Goal: Task Accomplishment & Management: Use online tool/utility

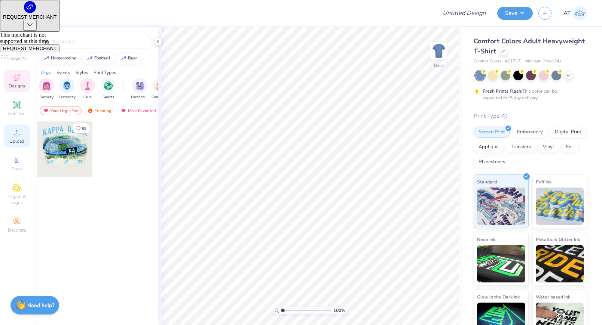
click at [12, 131] on icon at bounding box center [16, 132] width 9 height 9
click at [19, 105] on icon at bounding box center [17, 105] width 6 height 6
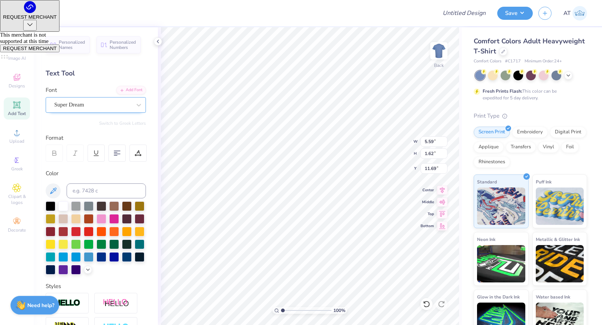
click at [98, 104] on div "Super Dream" at bounding box center [92, 105] width 79 height 12
click at [94, 178] on img at bounding box center [78, 177] width 47 height 5
type input "jers"
type input "7.04"
type input "2.04"
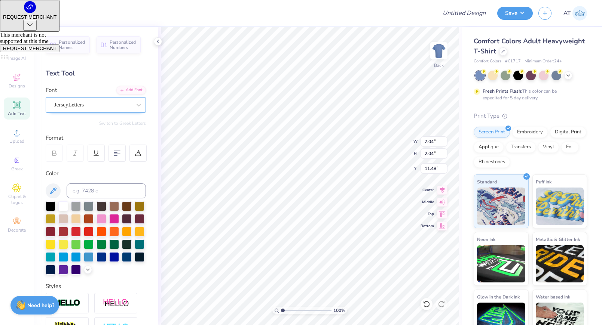
type input "5.71"
click at [120, 111] on div "JerseyLetters" at bounding box center [96, 105] width 100 height 16
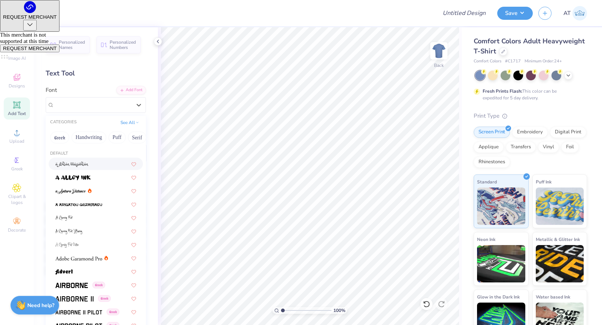
click at [84, 105] on span "JerseyLetters" at bounding box center [69, 105] width 30 height 9
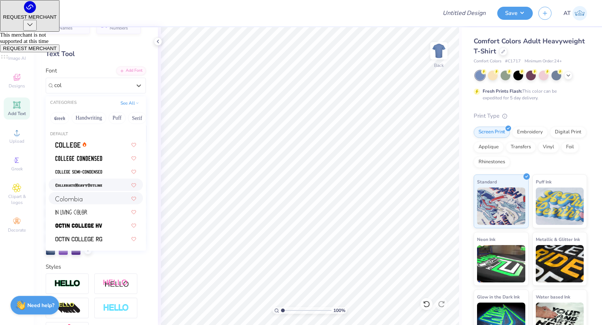
scroll to position [14, 0]
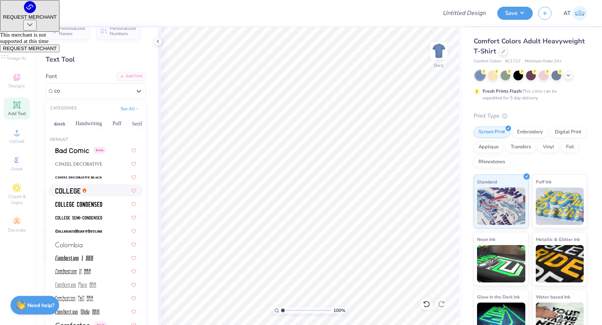
type input "c"
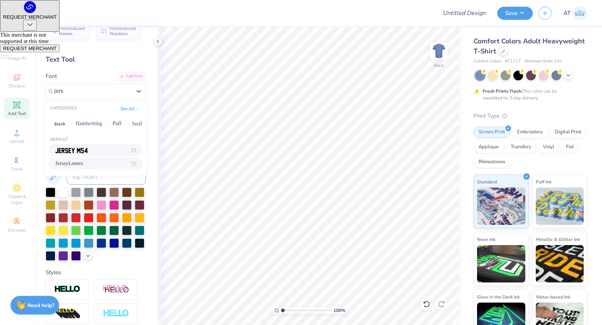
click at [90, 149] on div at bounding box center [95, 150] width 81 height 8
type input "jers"
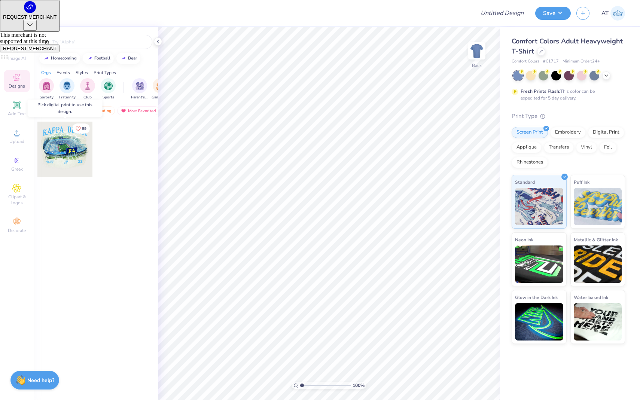
click at [67, 153] on div at bounding box center [64, 149] width 55 height 55
click at [69, 86] on img "filter for Fraternity" at bounding box center [67, 85] width 8 height 9
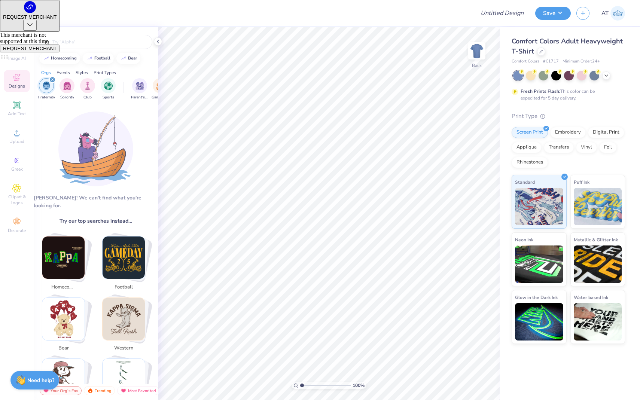
click at [56, 241] on img "Stack Card Button homecoming" at bounding box center [63, 257] width 42 height 42
click at [59, 248] on img "Stack Card Button homecoming" at bounding box center [63, 257] width 42 height 42
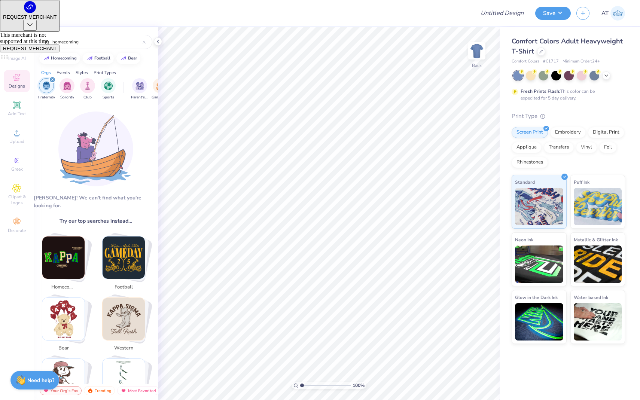
click at [65, 246] on img "Stack Card Button homecoming" at bounding box center [63, 257] width 42 height 42
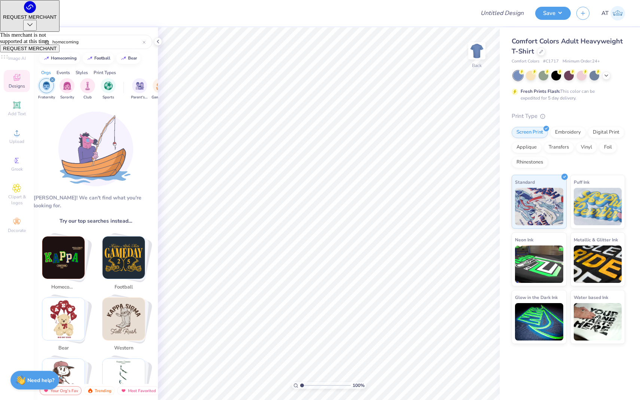
click at [65, 246] on img "Stack Card Button homecoming" at bounding box center [63, 257] width 42 height 42
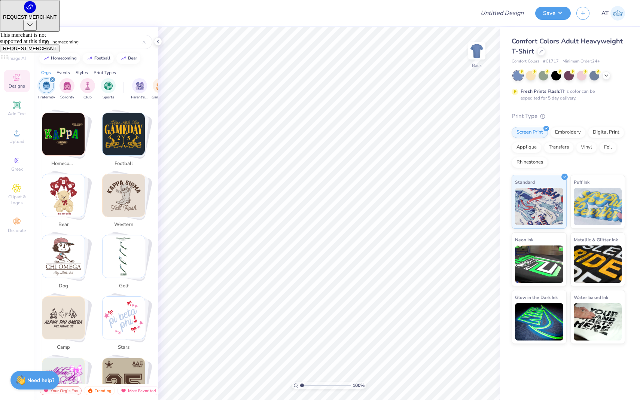
scroll to position [147, 0]
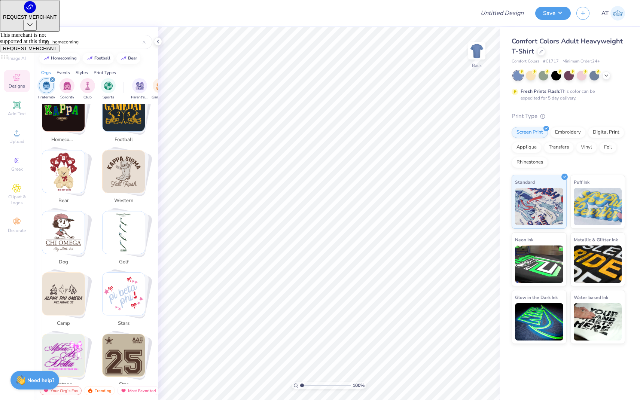
click at [49, 280] on img "Stack Card Button camp" at bounding box center [63, 294] width 42 height 42
type input "camp"
click at [49, 280] on img "Stack Card Button camp" at bounding box center [63, 294] width 42 height 42
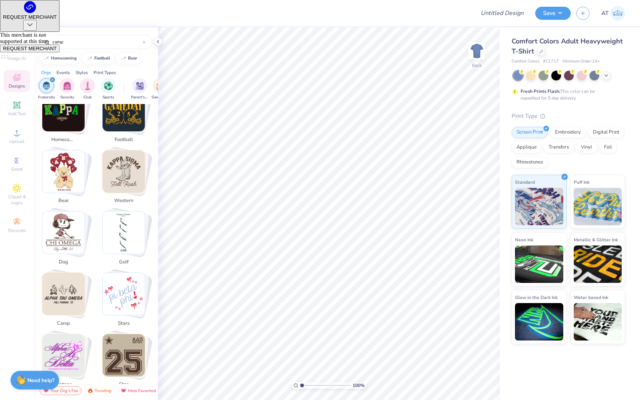
click at [49, 280] on img "Stack Card Button camp" at bounding box center [63, 294] width 42 height 42
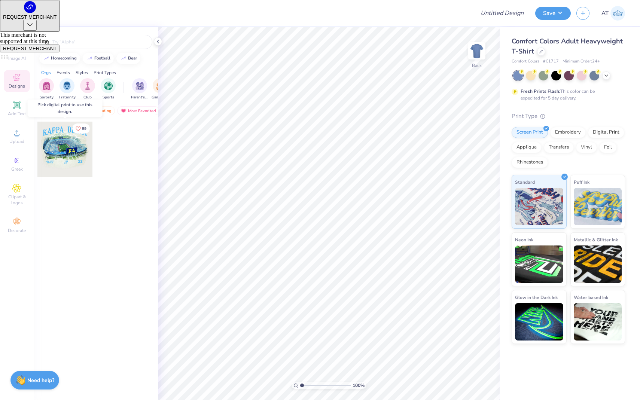
click at [73, 153] on div at bounding box center [64, 149] width 55 height 55
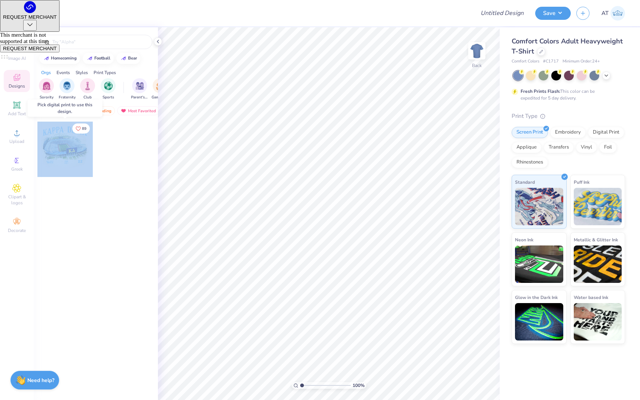
click at [73, 153] on div at bounding box center [64, 149] width 55 height 55
click at [107, 86] on img "filter for Sports" at bounding box center [108, 85] width 9 height 9
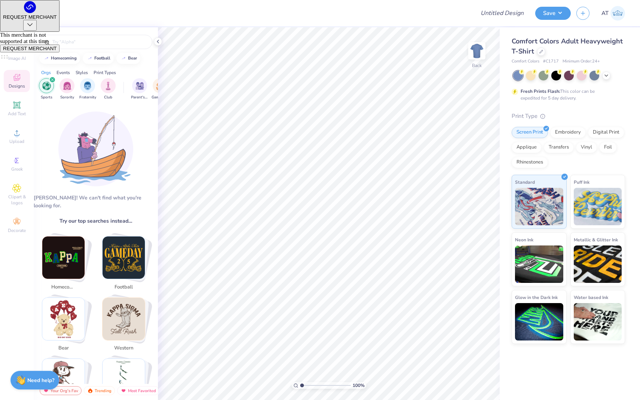
click at [120, 249] on img "Stack Card Button football" at bounding box center [124, 257] width 42 height 42
type input "football"
click at [120, 249] on img "Stack Card Button football" at bounding box center [124, 257] width 42 height 42
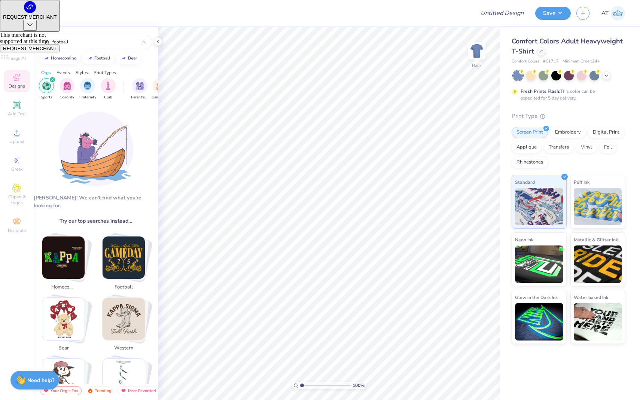
click at [120, 249] on img "Stack Card Button football" at bounding box center [124, 257] width 42 height 42
click at [51, 80] on icon "filter for Sports" at bounding box center [52, 79] width 3 height 3
